Goal: Go to known website: Access a specific website the user already knows

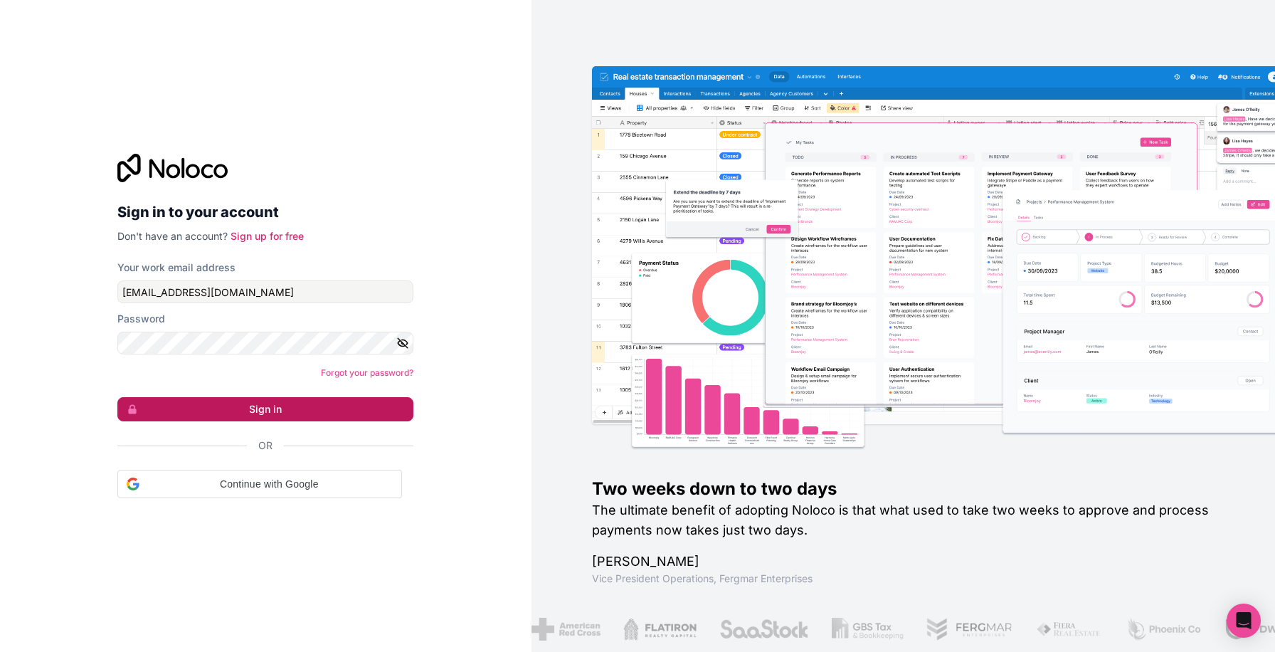
click at [255, 410] on button "Sign in" at bounding box center [265, 409] width 296 height 24
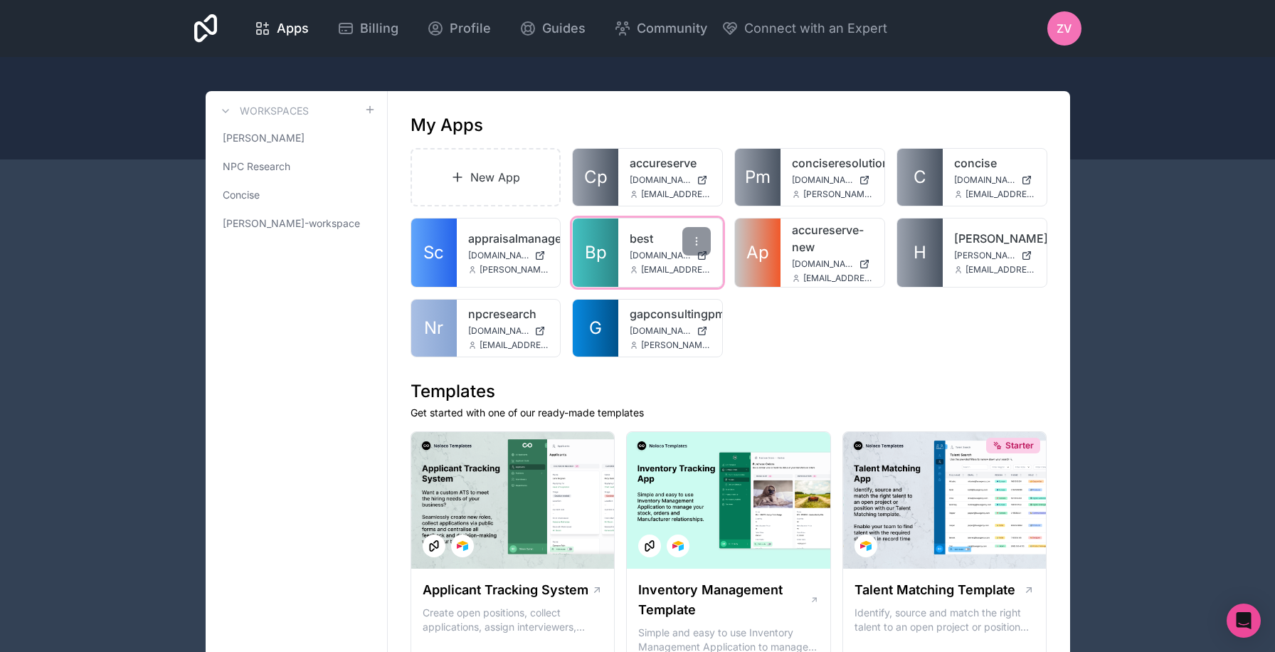
click at [608, 262] on link "Bp" at bounding box center [596, 252] width 46 height 68
